Goal: Task Accomplishment & Management: Manage account settings

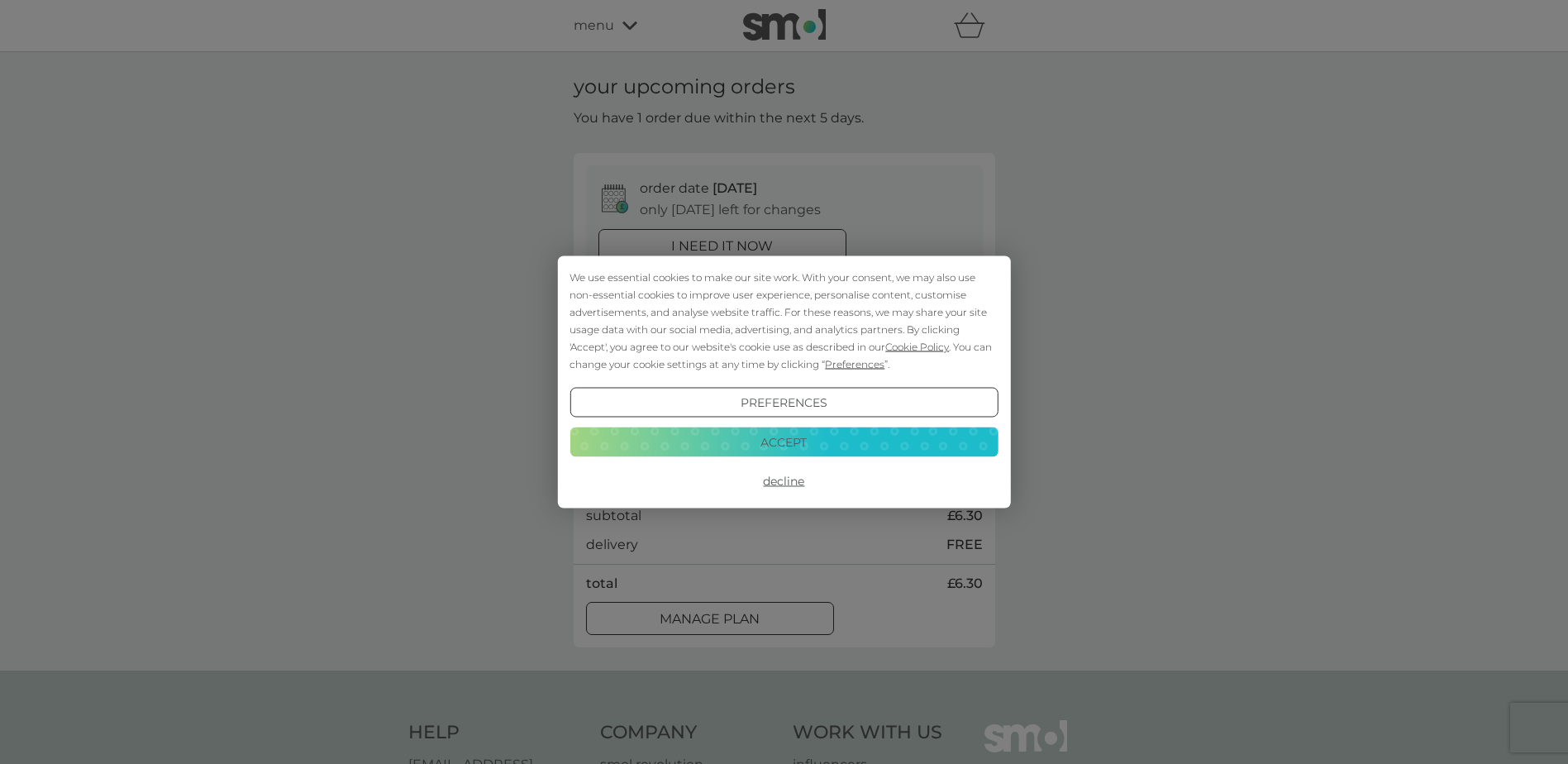
click at [747, 447] on button "Accept" at bounding box center [784, 441] width 428 height 30
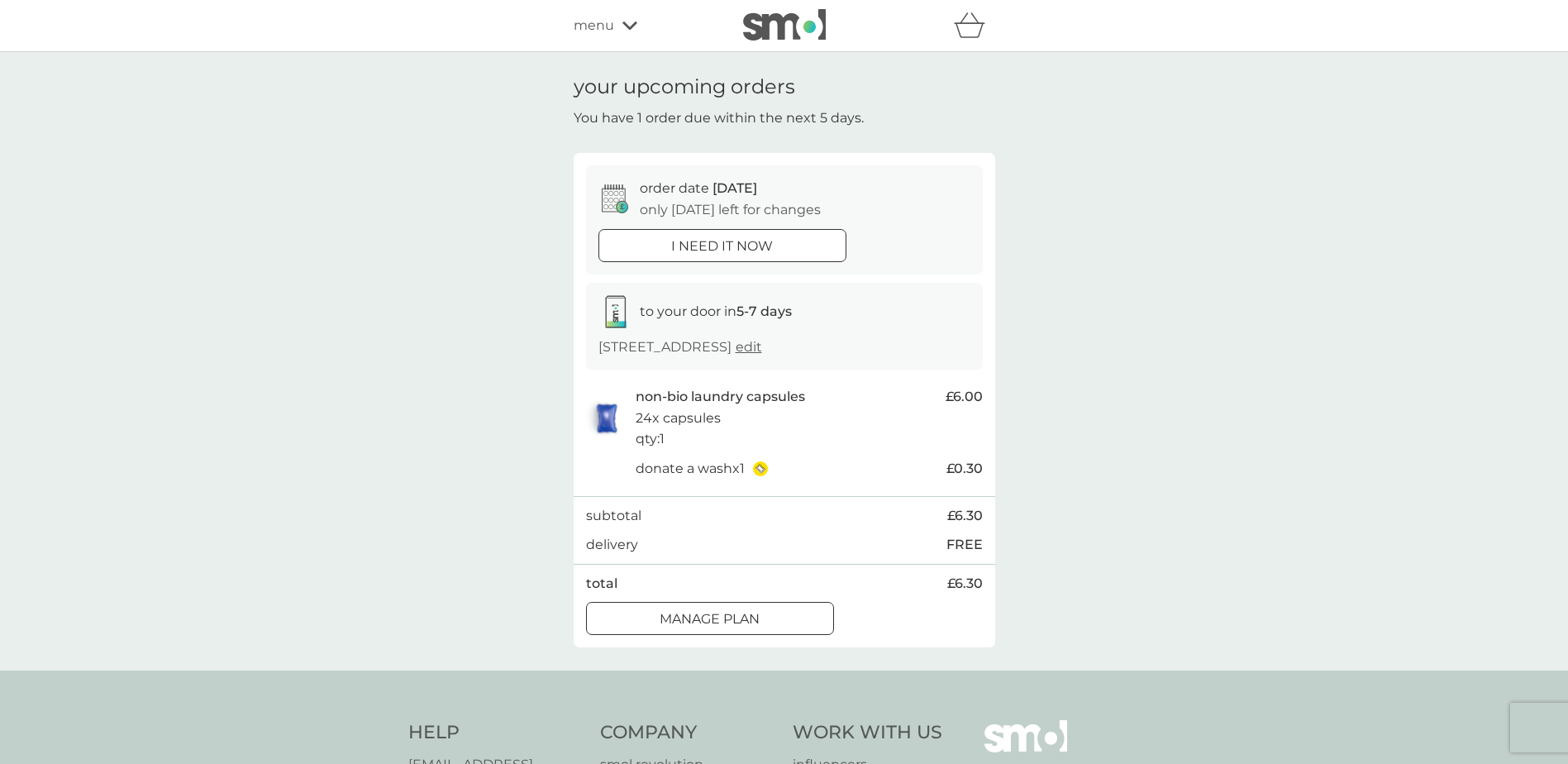
click at [683, 619] on div at bounding box center [710, 619] width 60 height 17
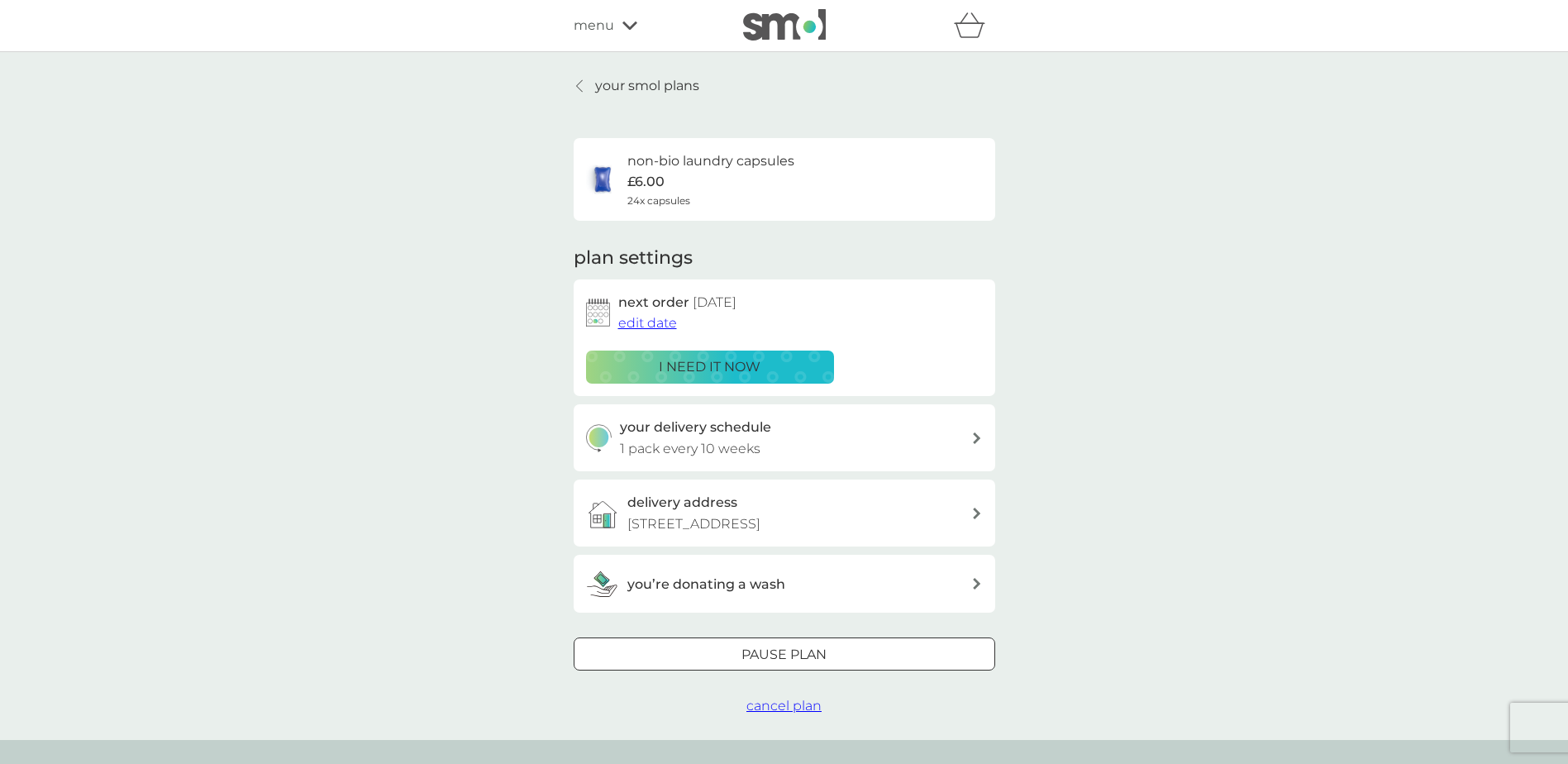
click at [640, 322] on span "edit date" at bounding box center [647, 323] width 59 height 15
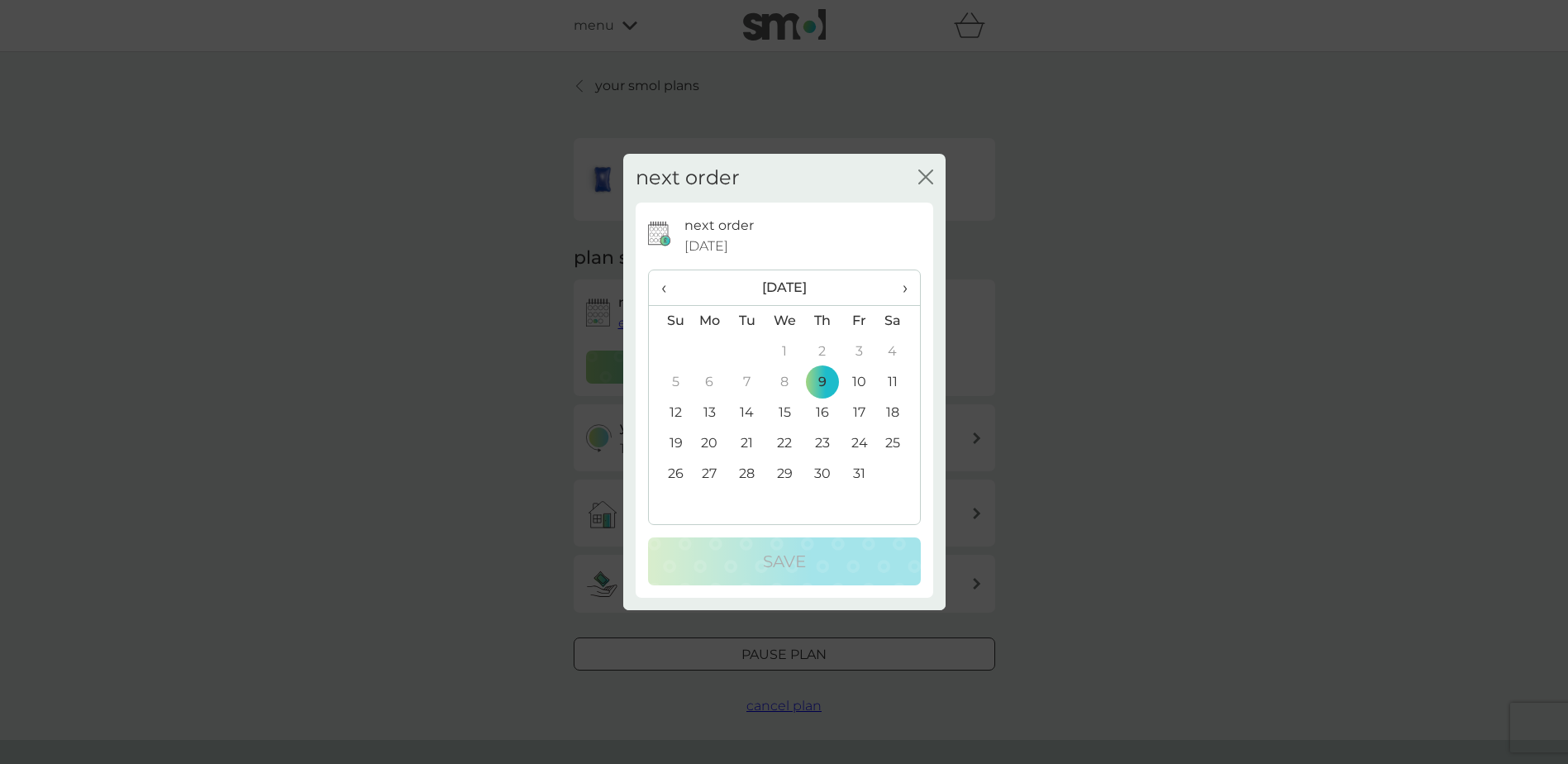
click at [829, 472] on td "30" at bounding box center [822, 474] width 37 height 31
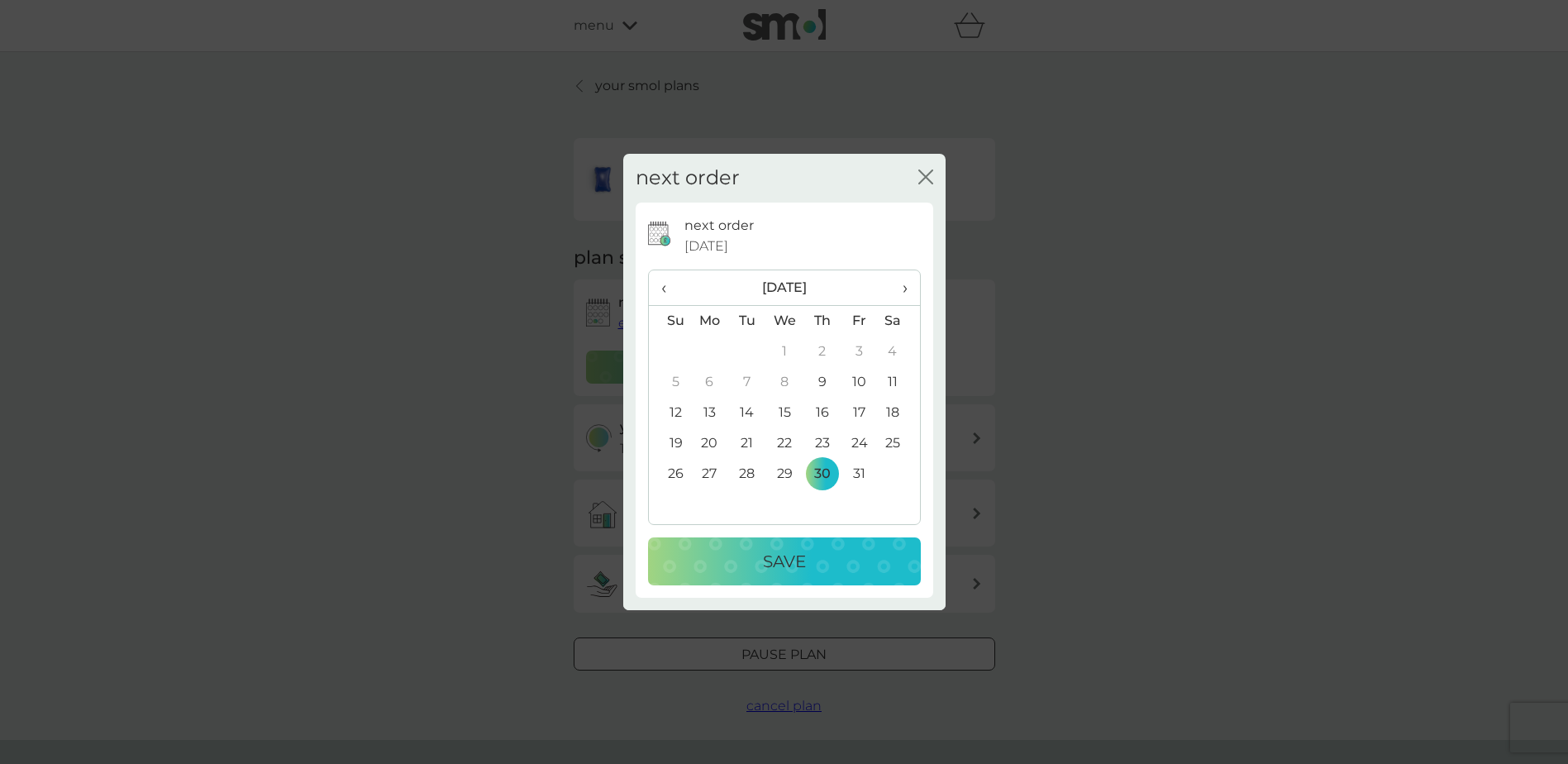
click at [812, 556] on div "Save" at bounding box center [784, 561] width 240 height 26
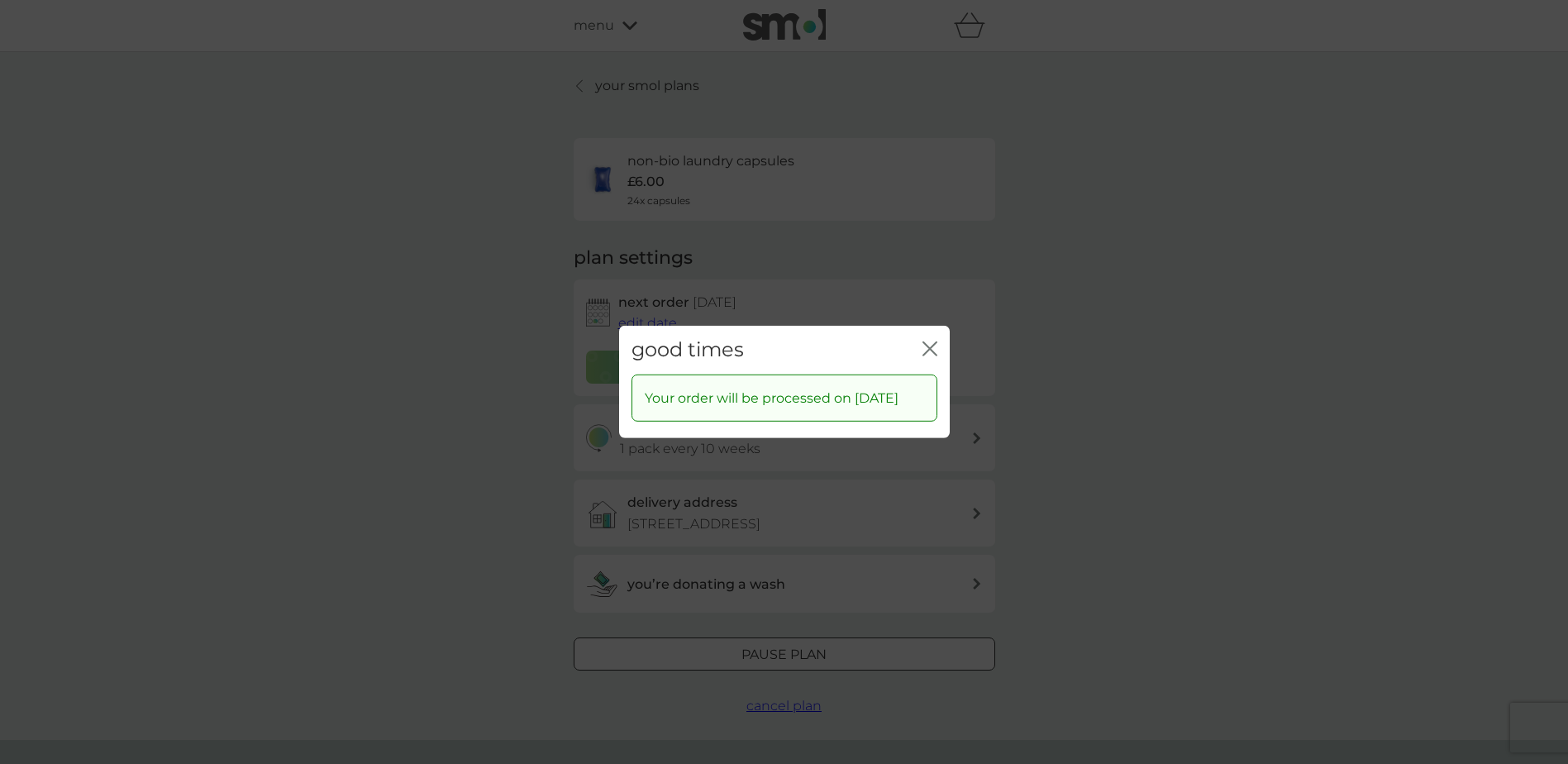
click at [922, 342] on icon "close" at bounding box center [929, 349] width 14 height 15
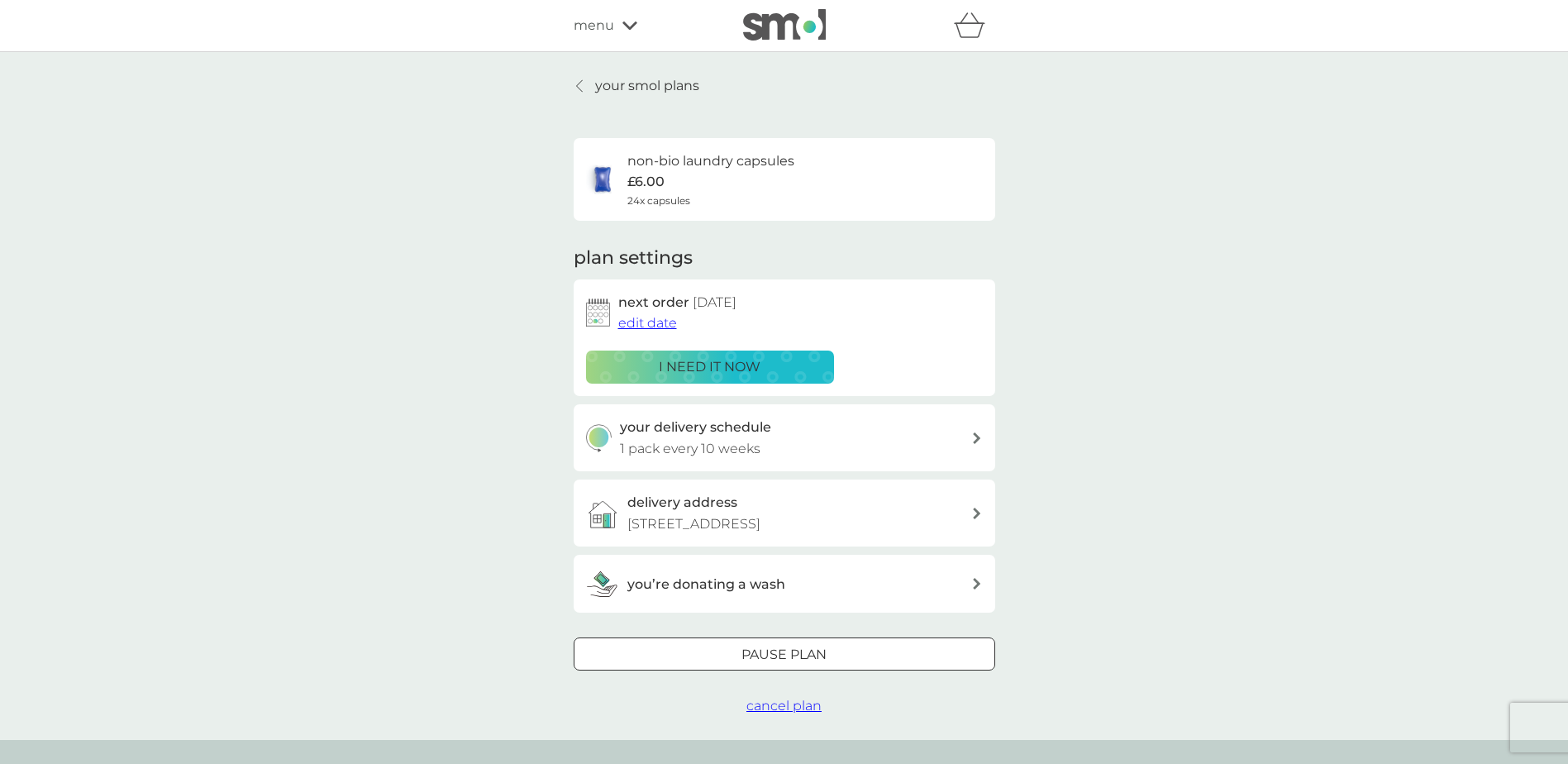
click at [670, 85] on p "your smol plans" at bounding box center [647, 86] width 104 height 22
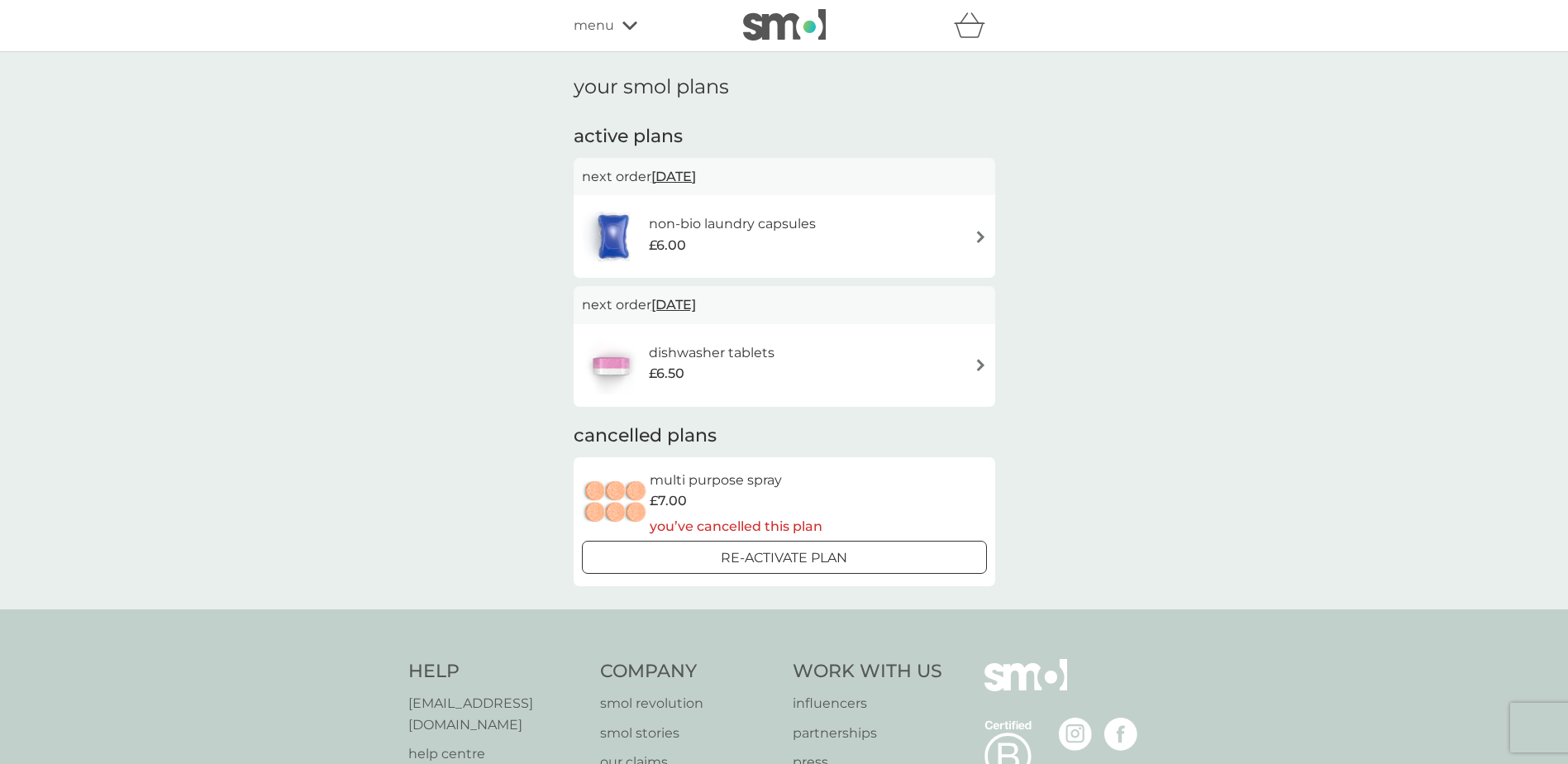
click at [778, 34] on img at bounding box center [784, 24] width 82 height 32
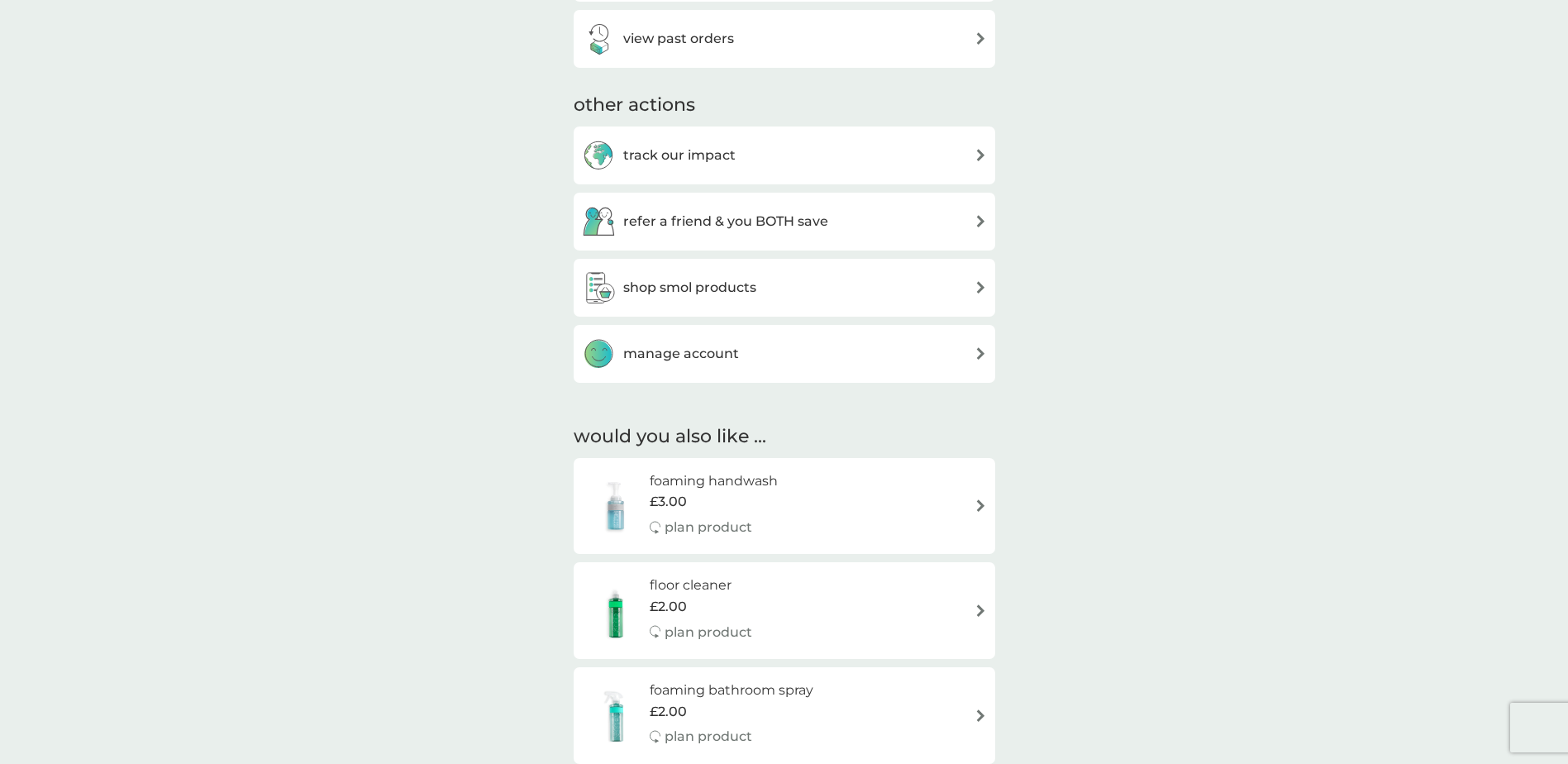
scroll to position [827, 0]
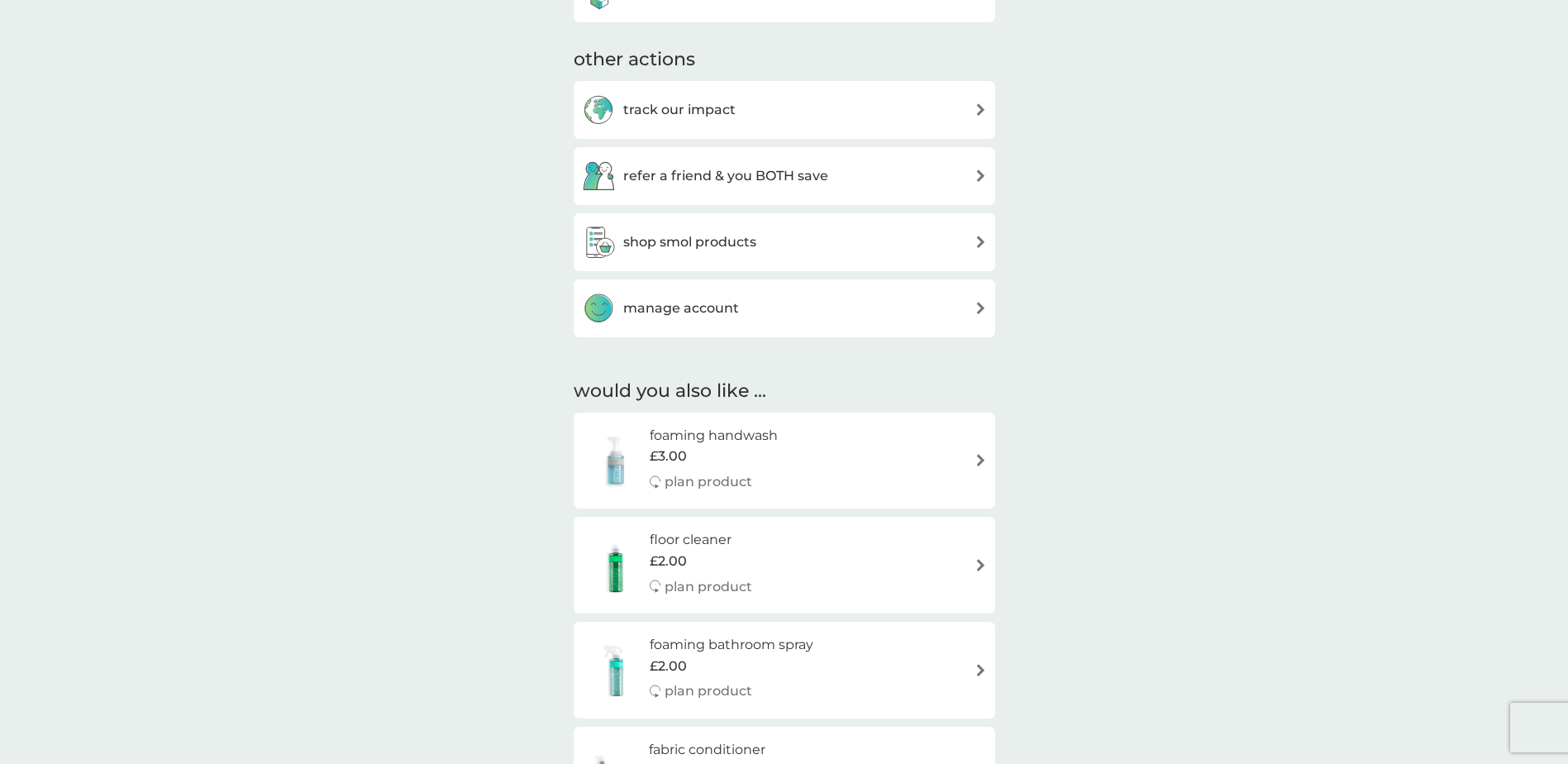
click at [849, 460] on div "foaming handwash £3.00 plan product" at bounding box center [784, 460] width 405 height 72
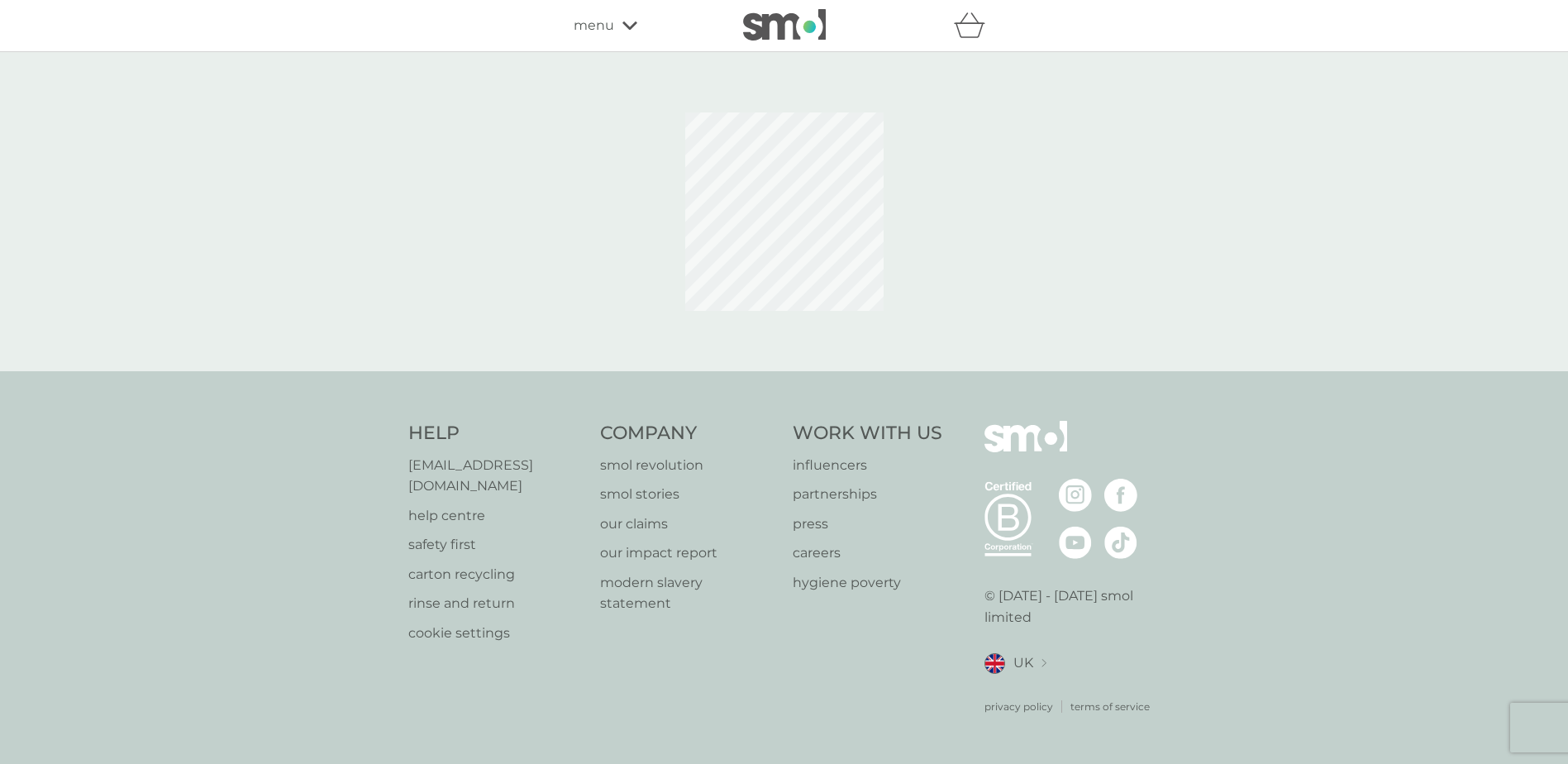
select select "119"
